Goal: Find specific page/section: Find specific page/section

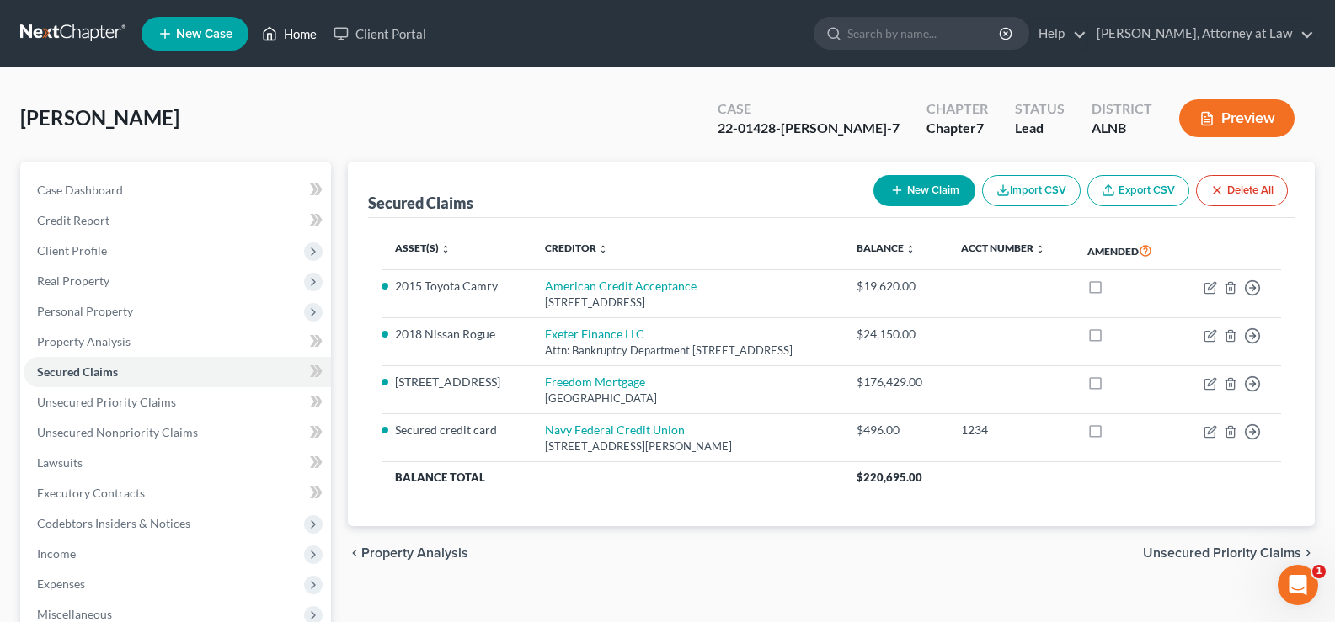
click at [300, 33] on link "Home" at bounding box center [289, 34] width 72 height 30
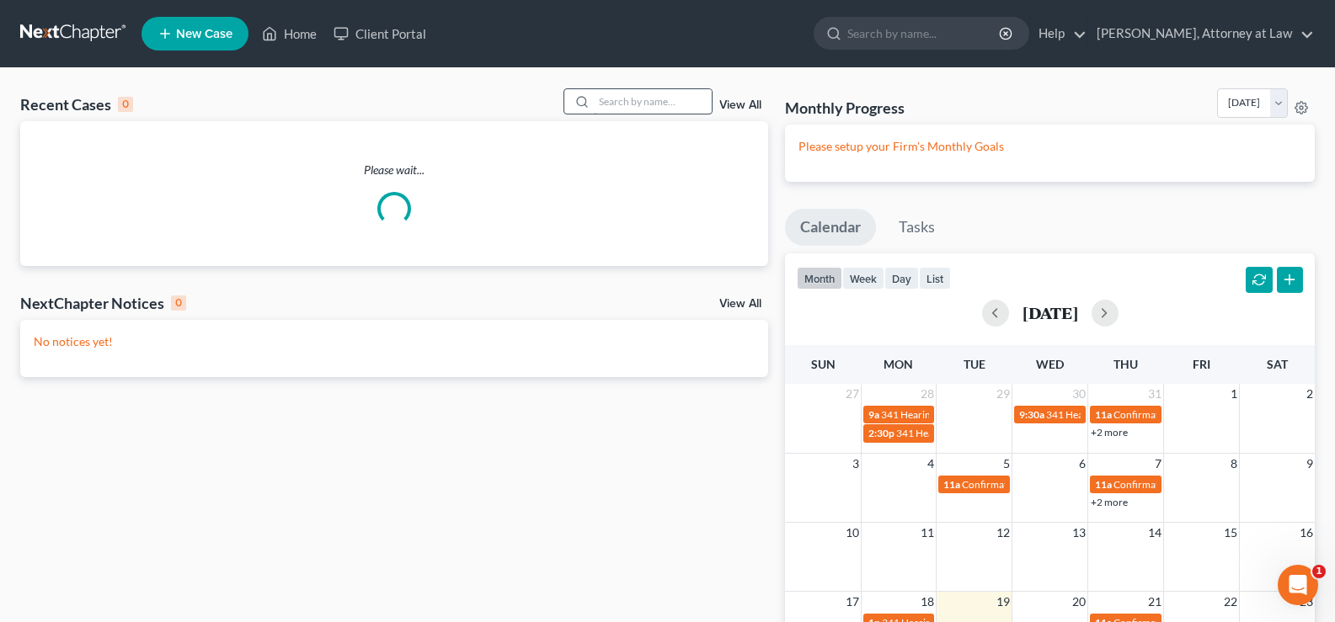
click at [637, 93] on div at bounding box center [638, 101] width 150 height 26
click at [634, 103] on input "search" at bounding box center [653, 101] width 118 height 24
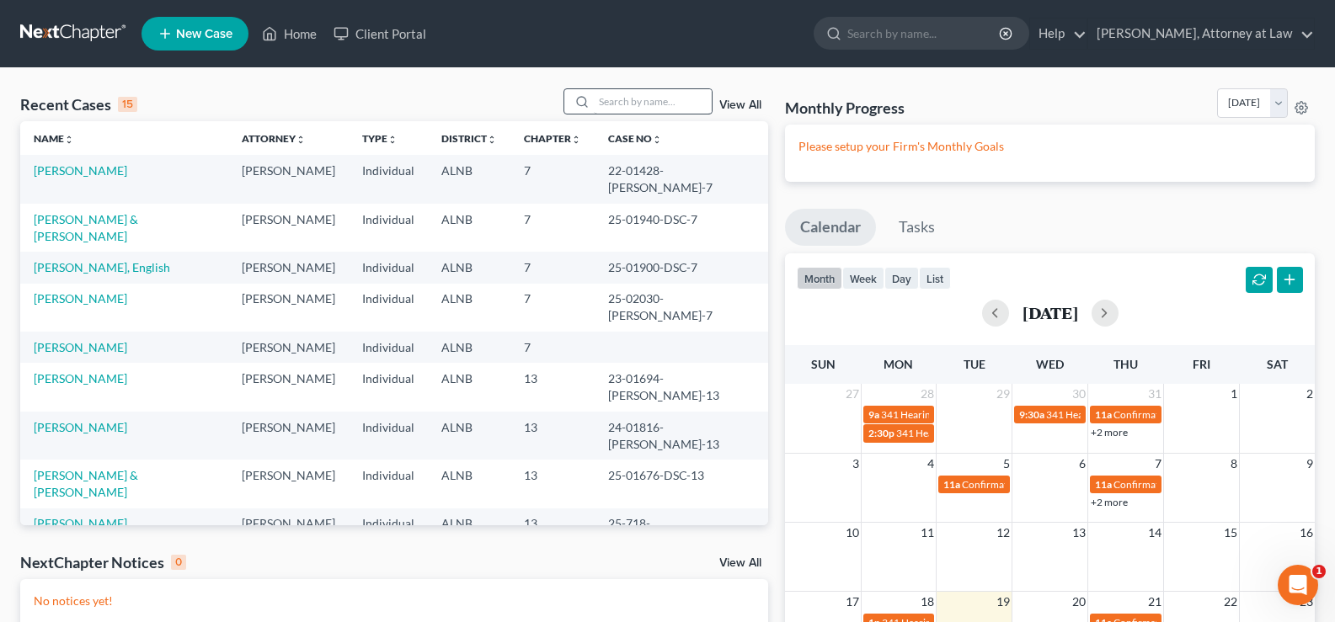
click at [598, 89] on div "Recent Cases 15 View All Name unfold_more expand_more expand_less Attorney unfo…" at bounding box center [667, 458] width 1335 height 780
click at [658, 97] on input "search" at bounding box center [653, 101] width 118 height 24
click at [685, 100] on input "search" at bounding box center [653, 101] width 118 height 24
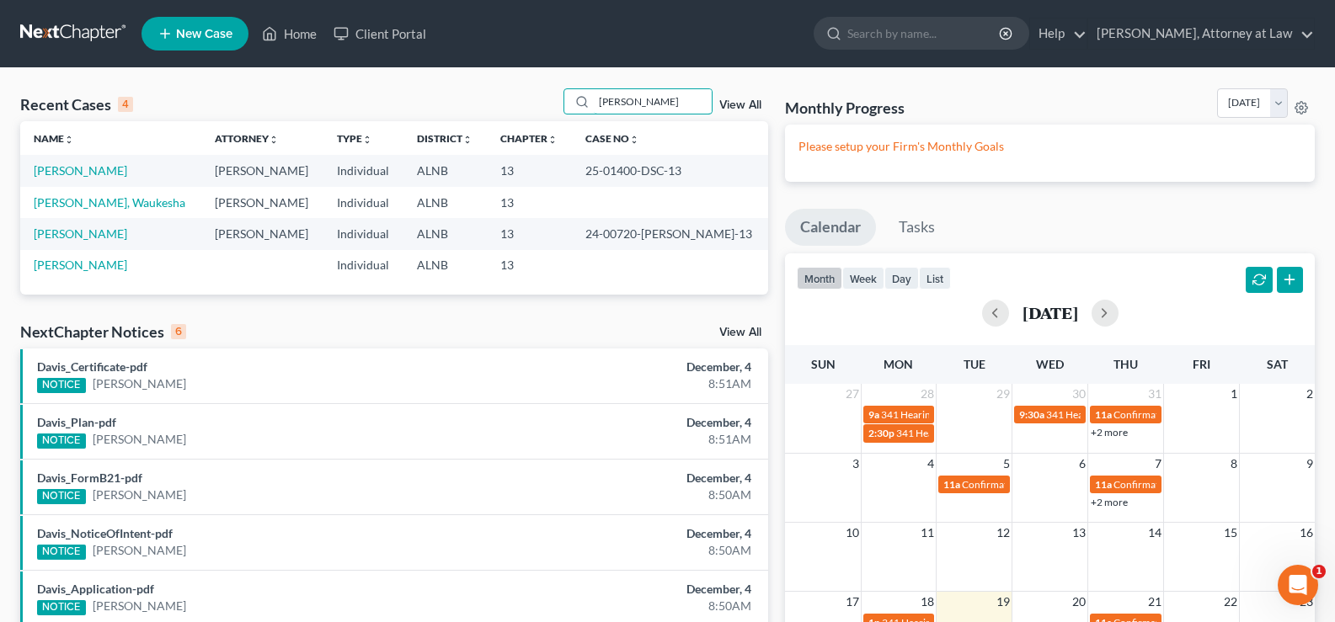
drag, startPoint x: 668, startPoint y: 111, endPoint x: 533, endPoint y: 111, distance: 134.7
click at [535, 110] on div "Recent Cases 4 [PERSON_NAME] View All" at bounding box center [394, 104] width 748 height 33
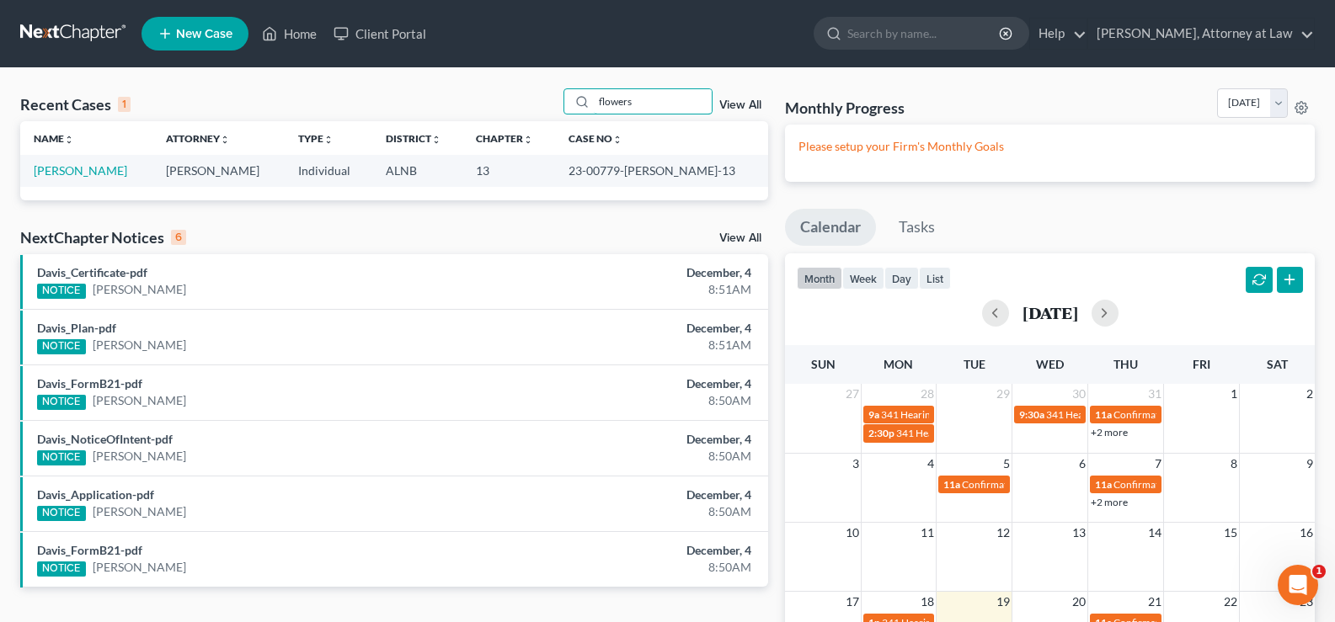
drag, startPoint x: 644, startPoint y: 95, endPoint x: 414, endPoint y: 56, distance: 233.3
click at [498, 69] on div "Recent Cases 1 flowers View All Name unfold_more expand_more expand_less Attorn…" at bounding box center [667, 458] width 1335 height 780
type input "hall"
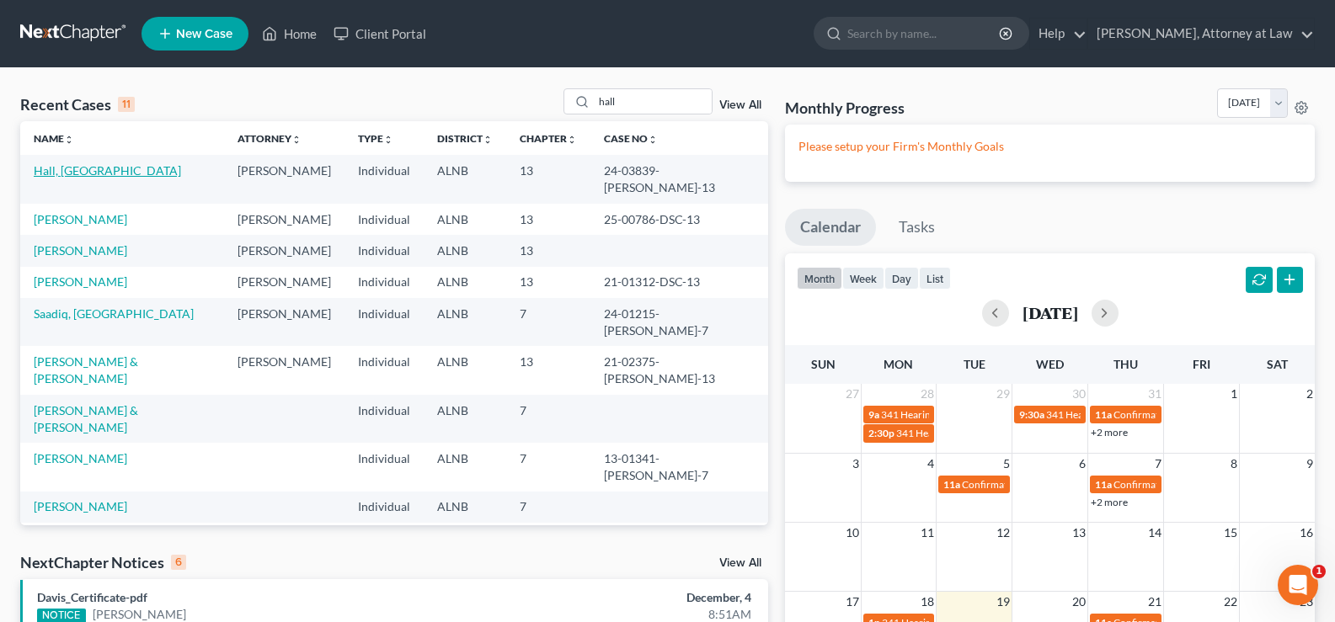
click at [87, 169] on link "Hall, [GEOGRAPHIC_DATA]" at bounding box center [107, 170] width 147 height 14
